Goal: Navigation & Orientation: Find specific page/section

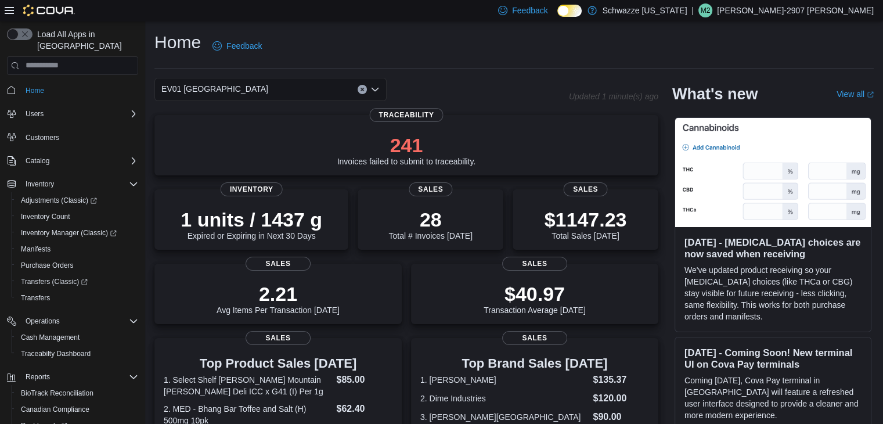
click at [474, 26] on div "Home Feedback EV01 North Valley Updated 1 minute(s) ago 241 Invoices failed to …" at bounding box center [514, 385] width 738 height 728
click at [10, 12] on icon at bounding box center [9, 10] width 9 height 9
